Goal: Task Accomplishment & Management: Manage account settings

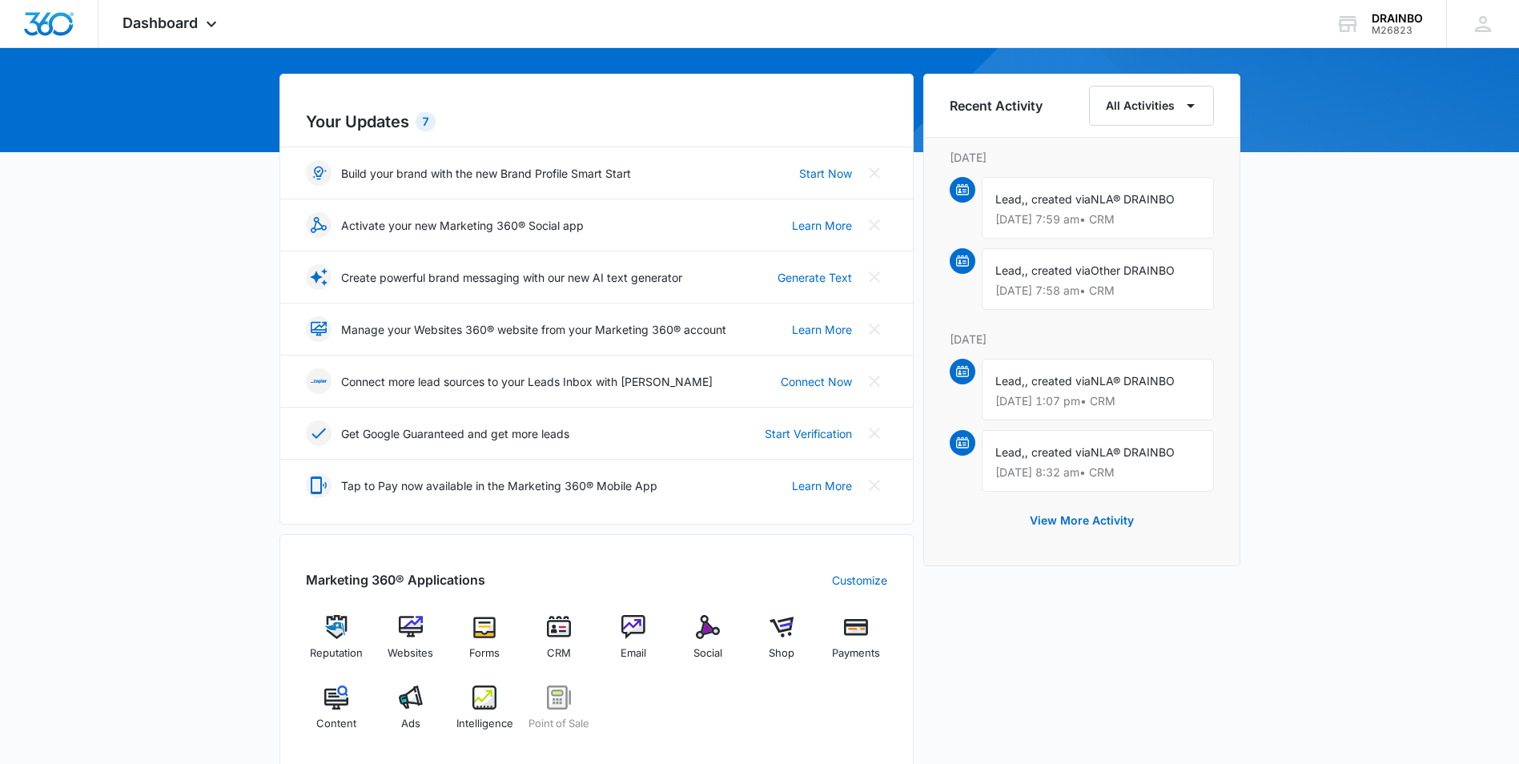
scroll to position [147, 0]
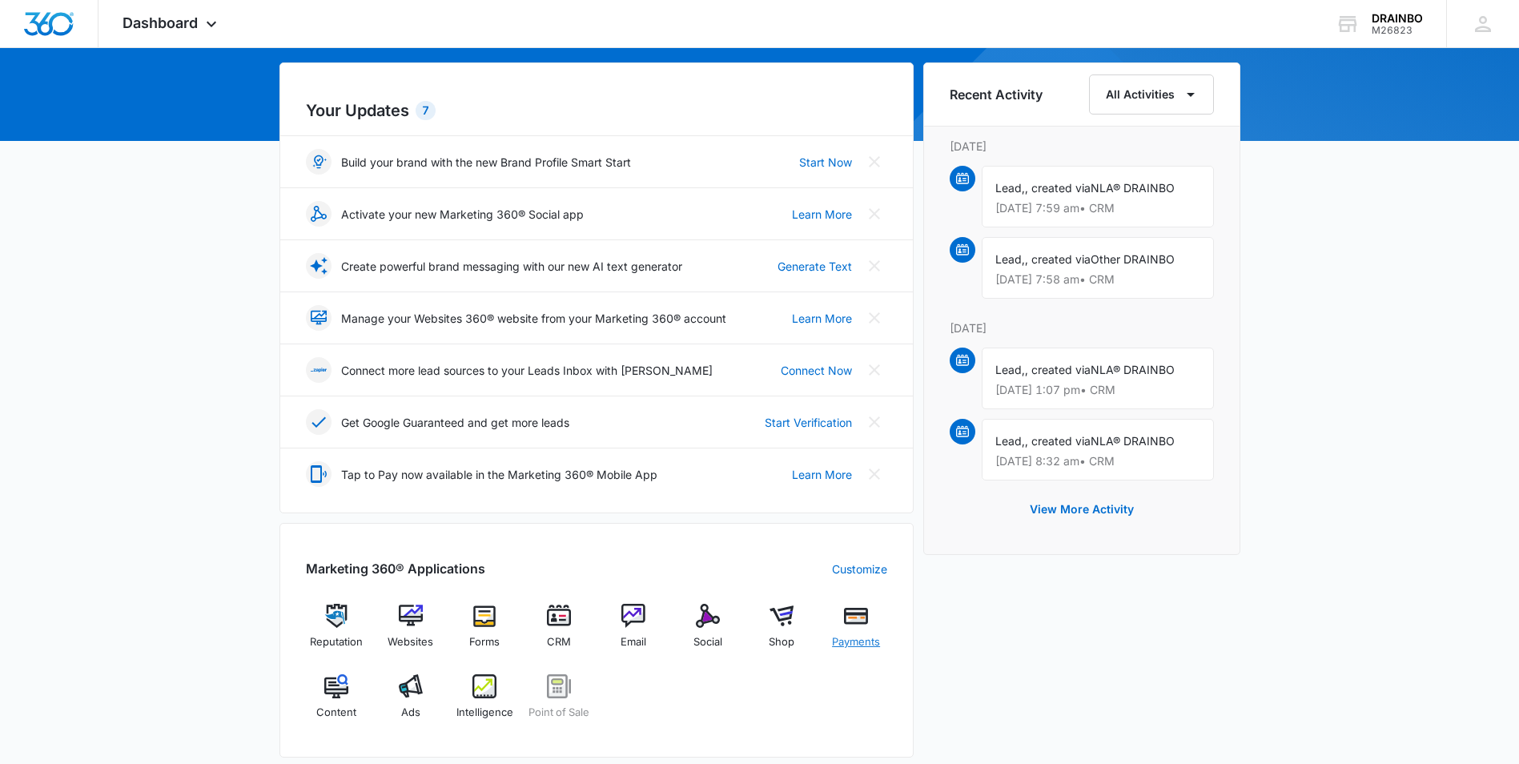
click at [866, 607] on img at bounding box center [856, 616] width 24 height 24
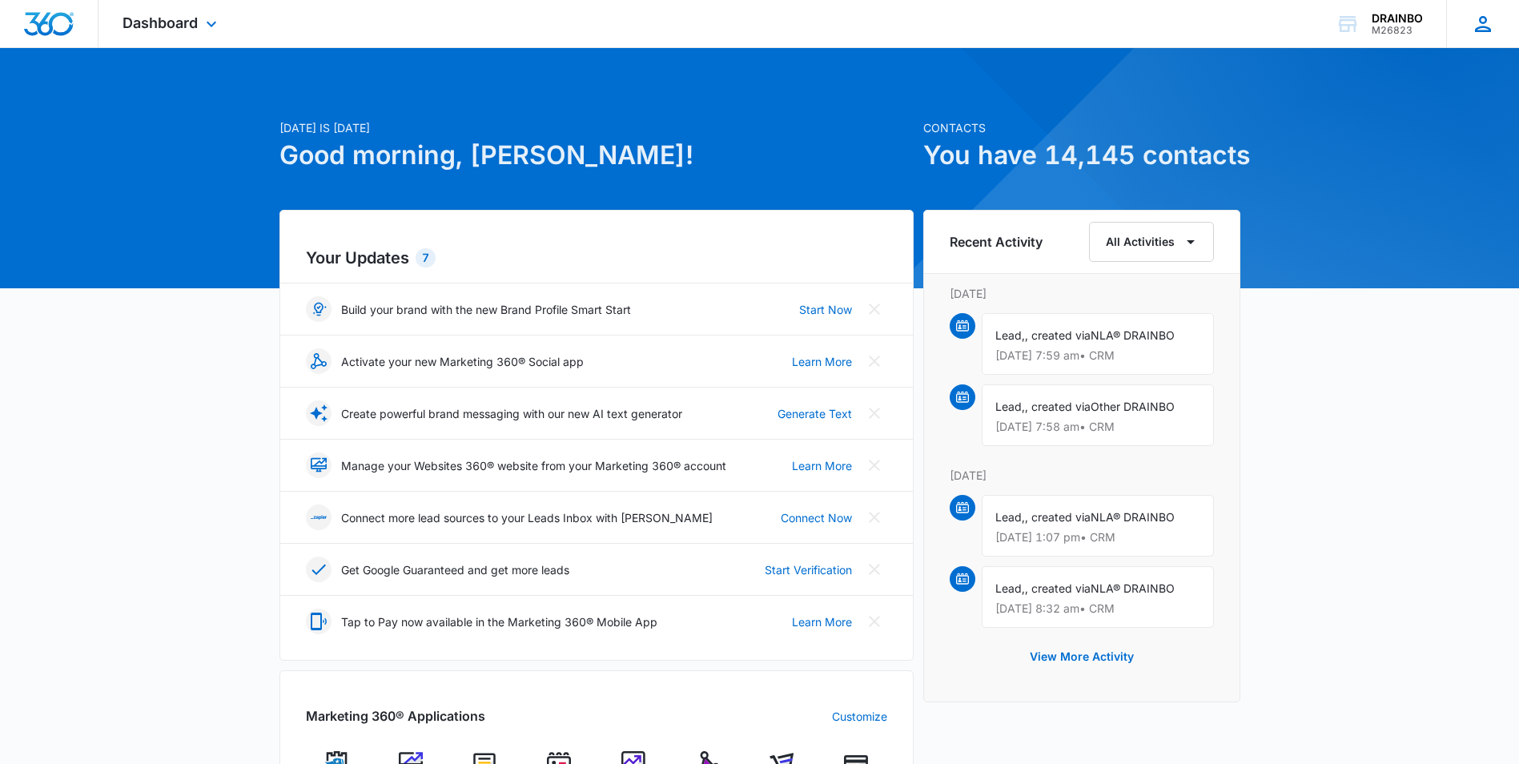
click at [1483, 26] on icon at bounding box center [1483, 24] width 24 height 24
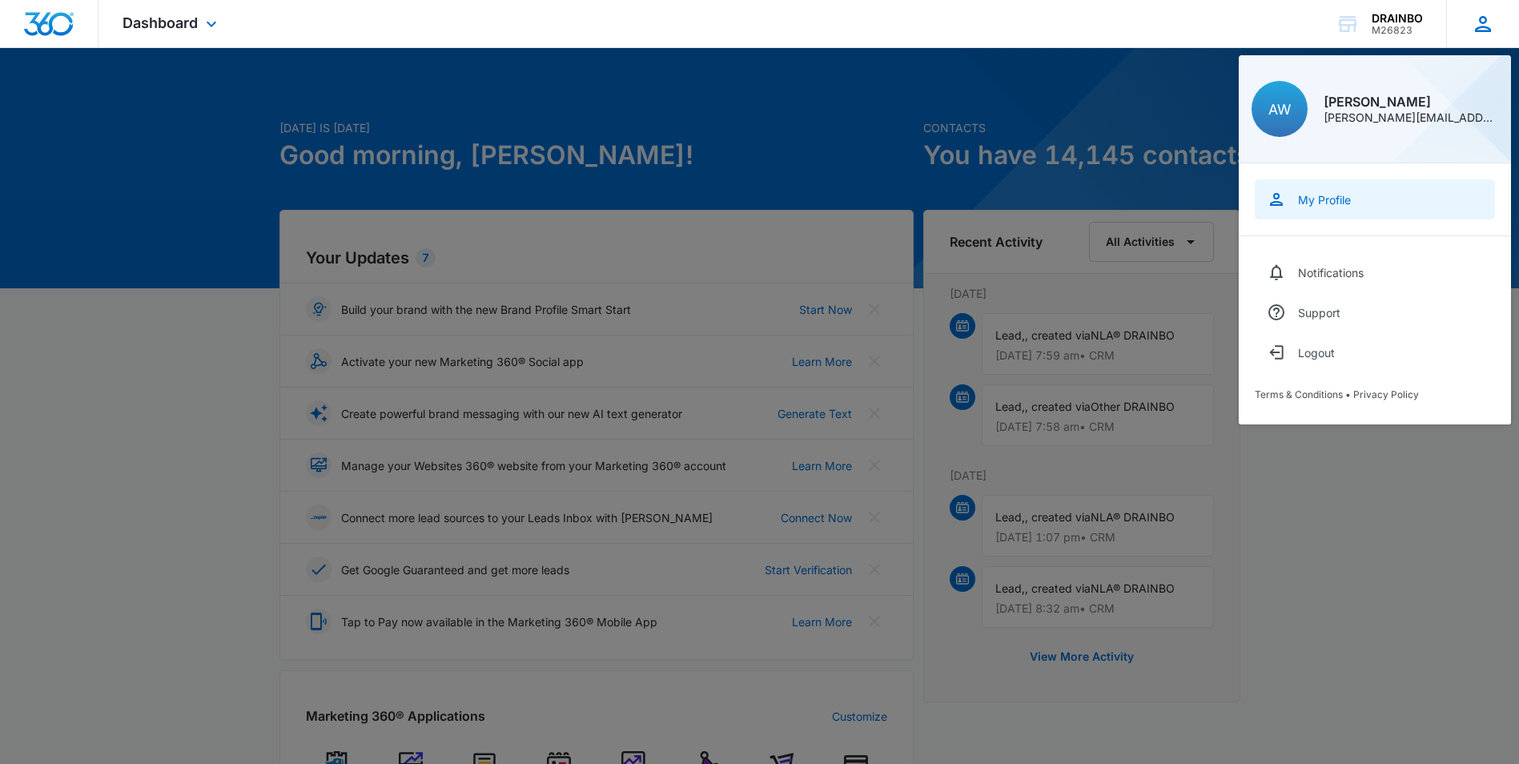
click at [1344, 202] on div "My Profile" at bounding box center [1324, 200] width 53 height 14
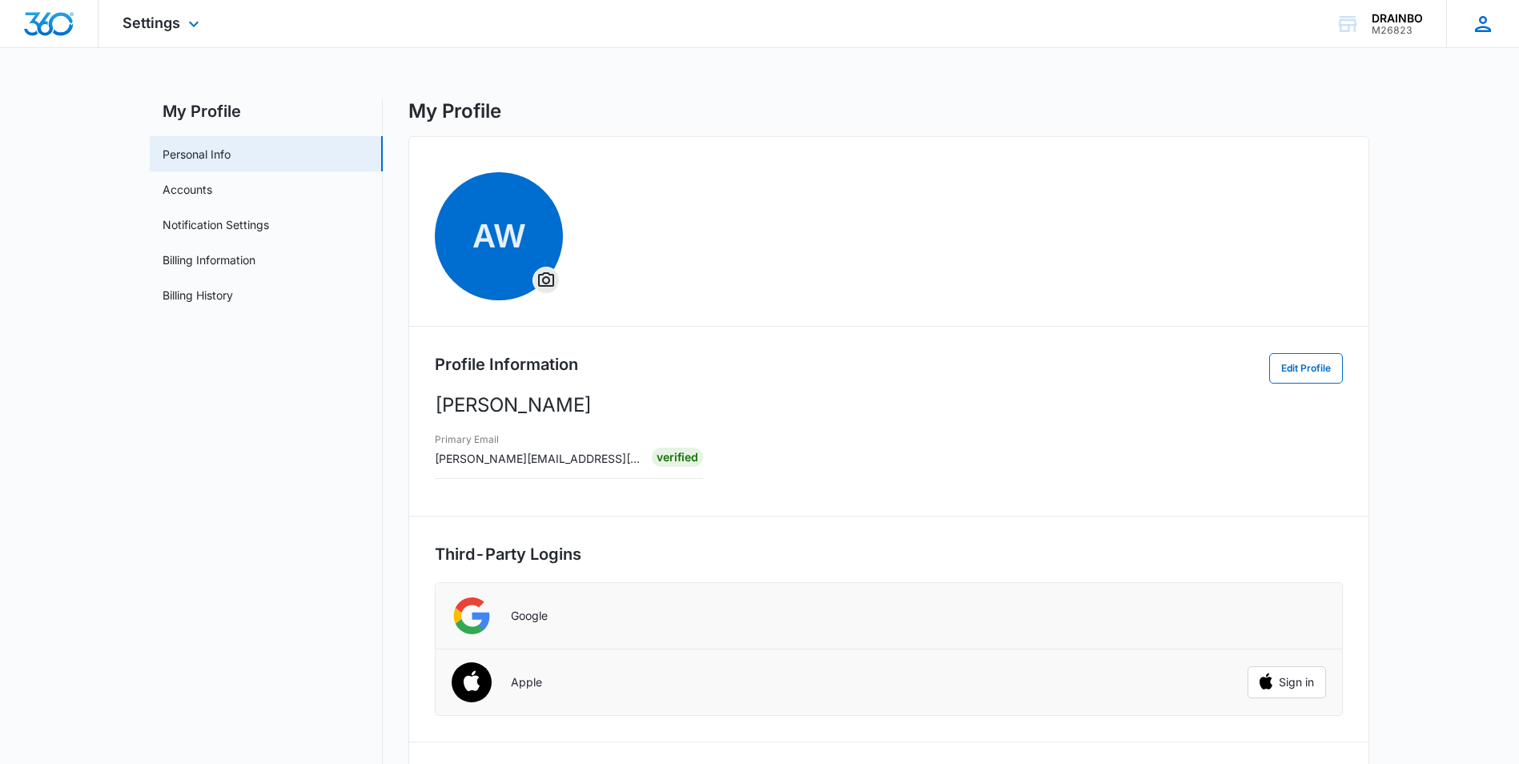
click at [1485, 29] on icon at bounding box center [1483, 24] width 24 height 24
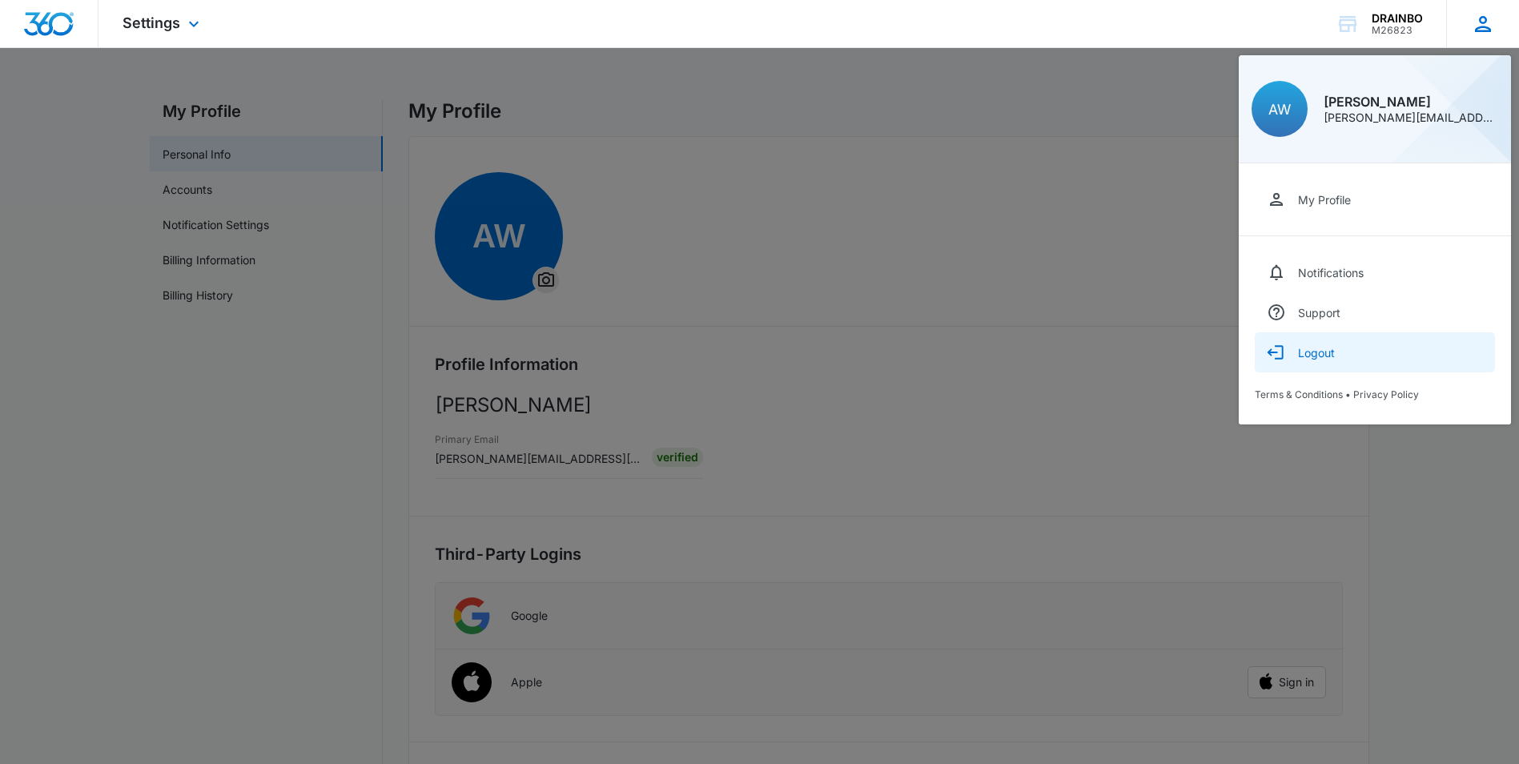
click at [1314, 355] on div "Logout" at bounding box center [1316, 353] width 37 height 14
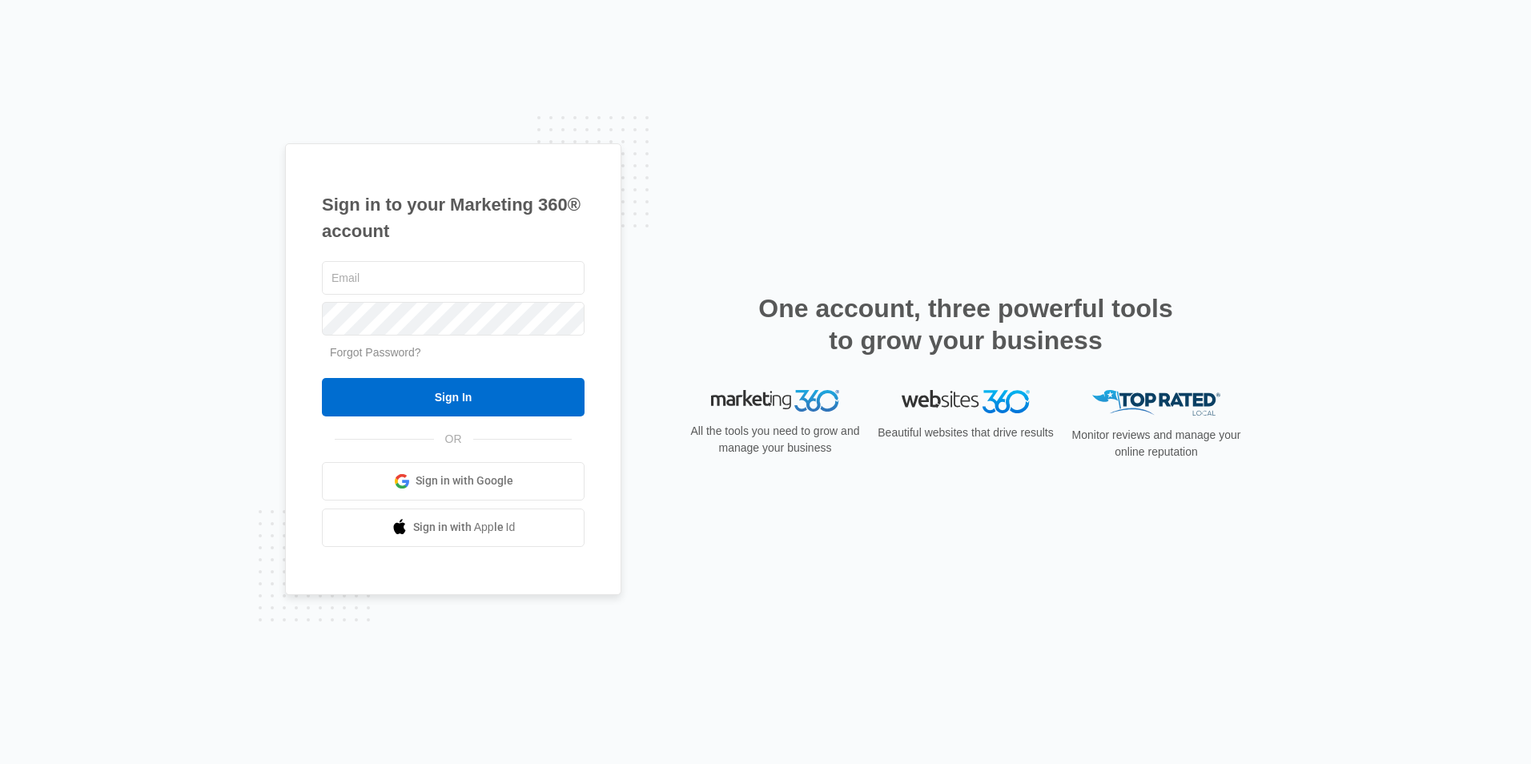
type input "[PERSON_NAME][EMAIL_ADDRESS][DOMAIN_NAME]"
